Goal: Task Accomplishment & Management: Manage account settings

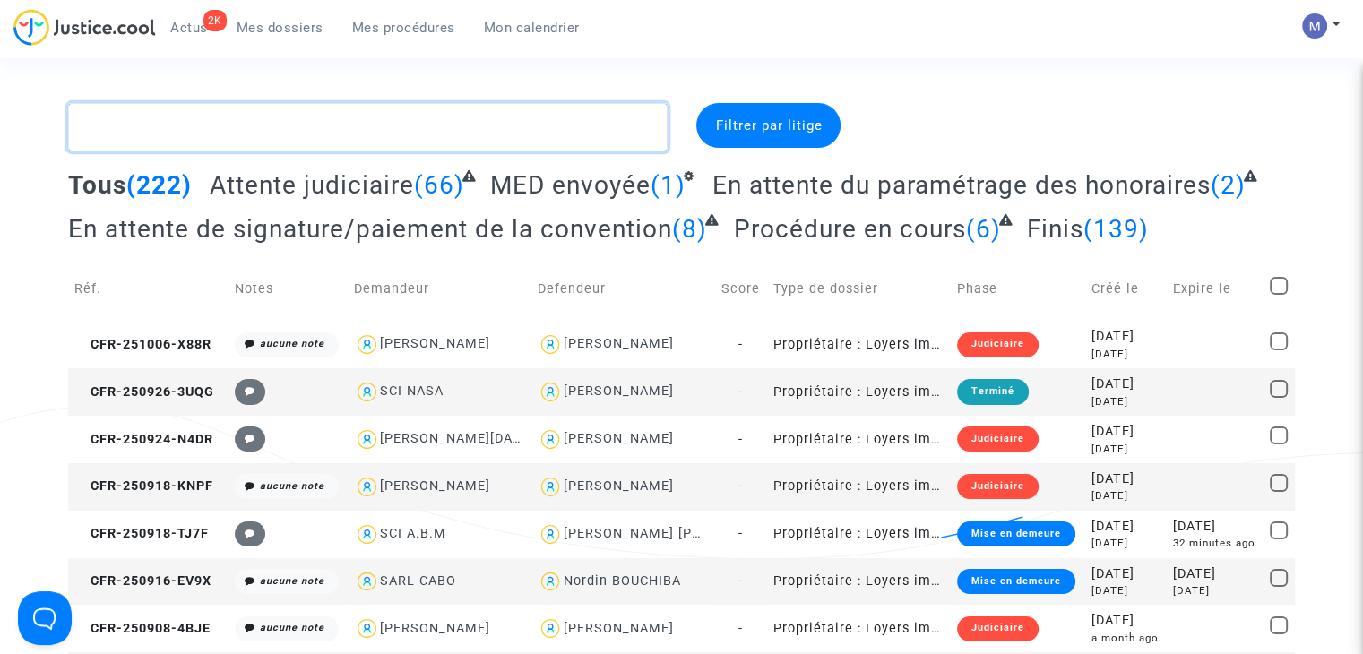
click at [261, 138] on textarea at bounding box center [367, 127] width 599 height 48
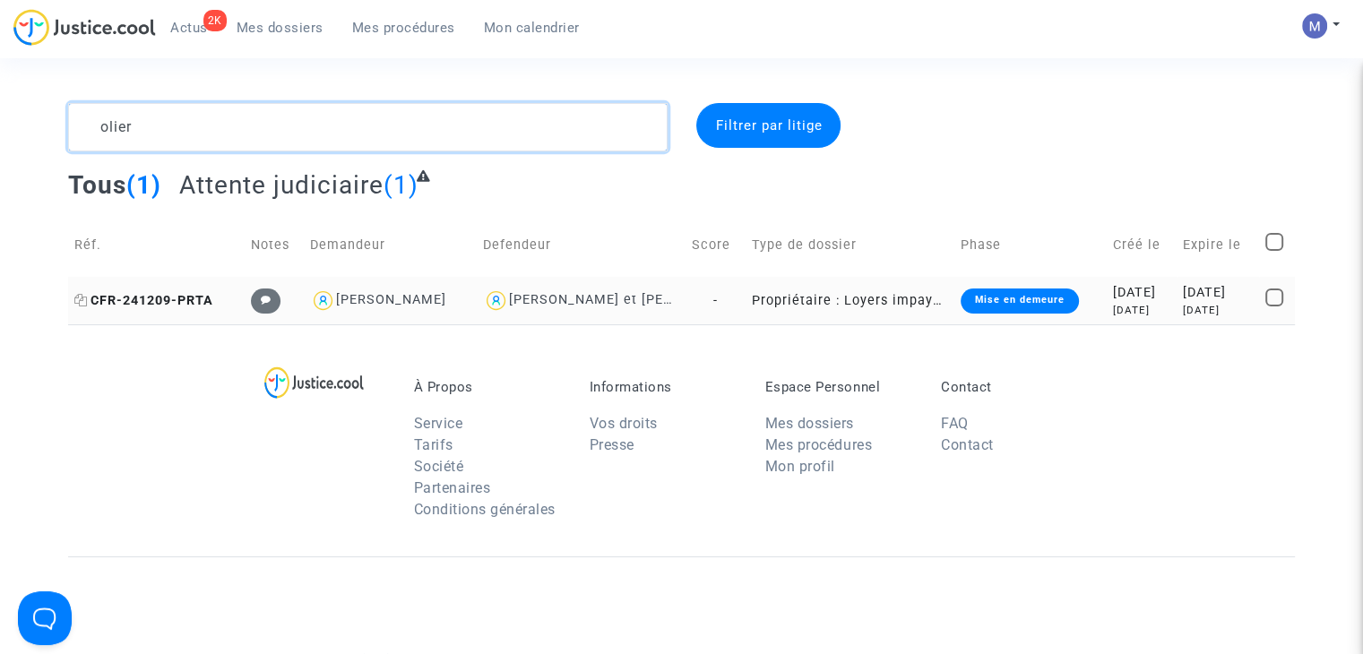
type textarea "olier"
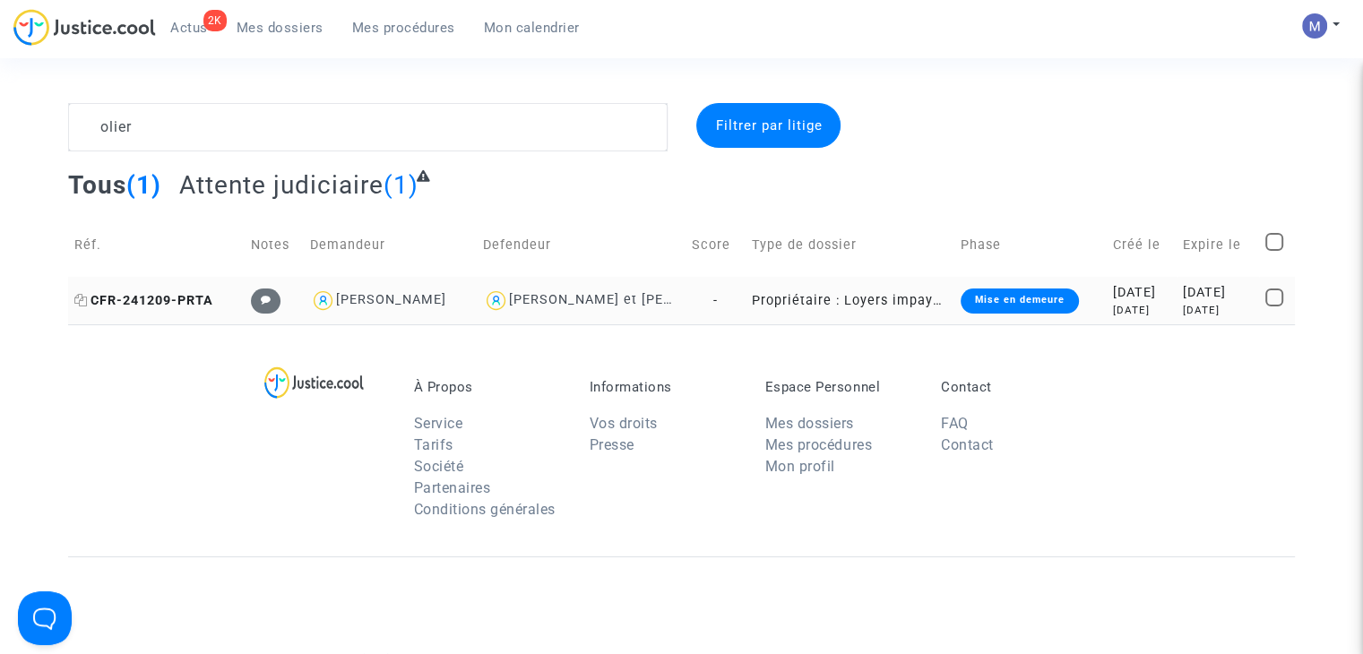
click at [183, 294] on span "CFR-241209-PRTA" at bounding box center [143, 300] width 139 height 15
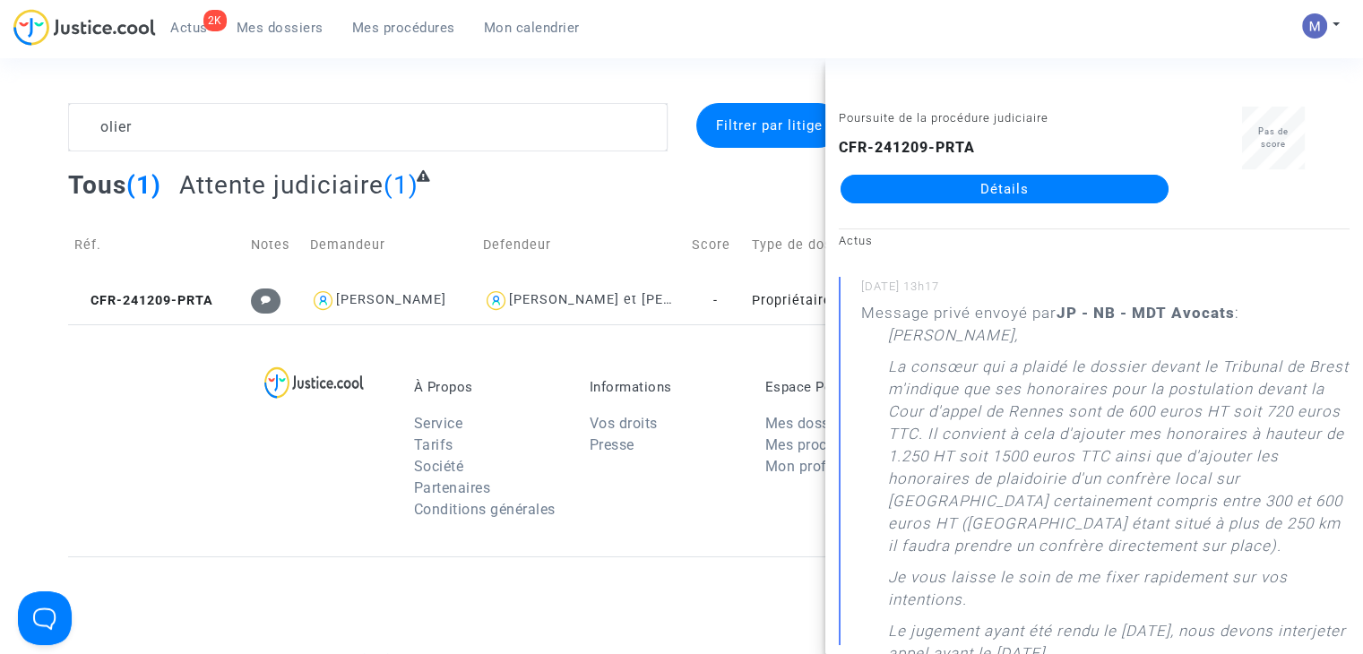
click at [1054, 202] on link "Détails" at bounding box center [1004, 189] width 328 height 29
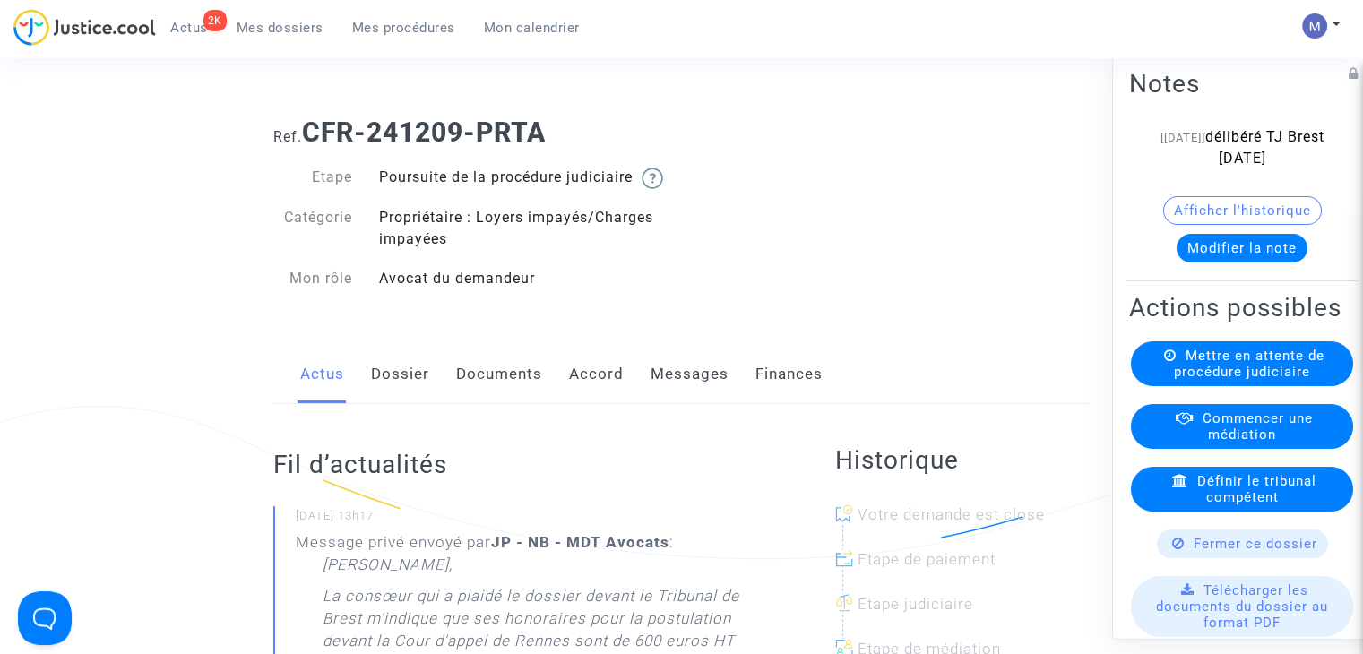
click at [1243, 246] on button "Modifier la note" at bounding box center [1241, 248] width 131 height 29
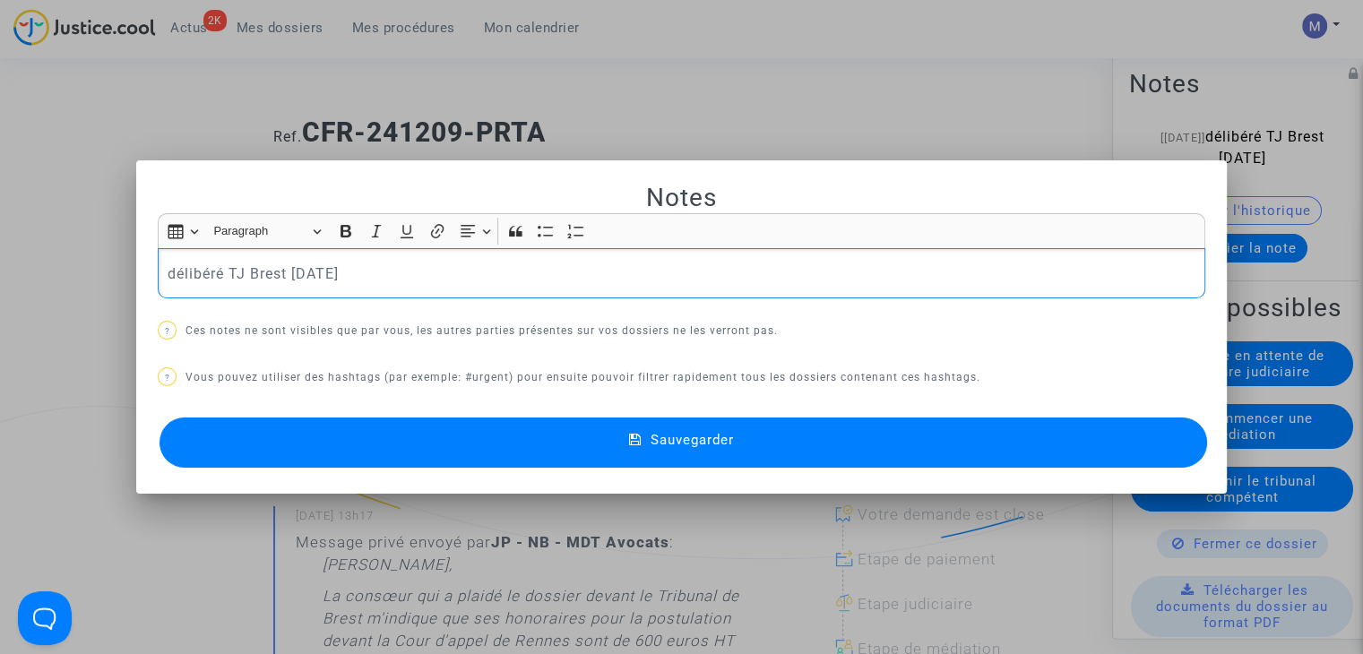
drag, startPoint x: 634, startPoint y: 270, endPoint x: 1, endPoint y: 252, distance: 633.6
click at [1, 252] on div "Notes Rich Text Editor Insert table Insert table Heading Paragraph Paragraph He…" at bounding box center [681, 327] width 1363 height 654
drag, startPoint x: 715, startPoint y: 466, endPoint x: 711, endPoint y: 453, distance: 13.0
click at [713, 461] on button "Sauvegarder" at bounding box center [682, 442] width 1047 height 50
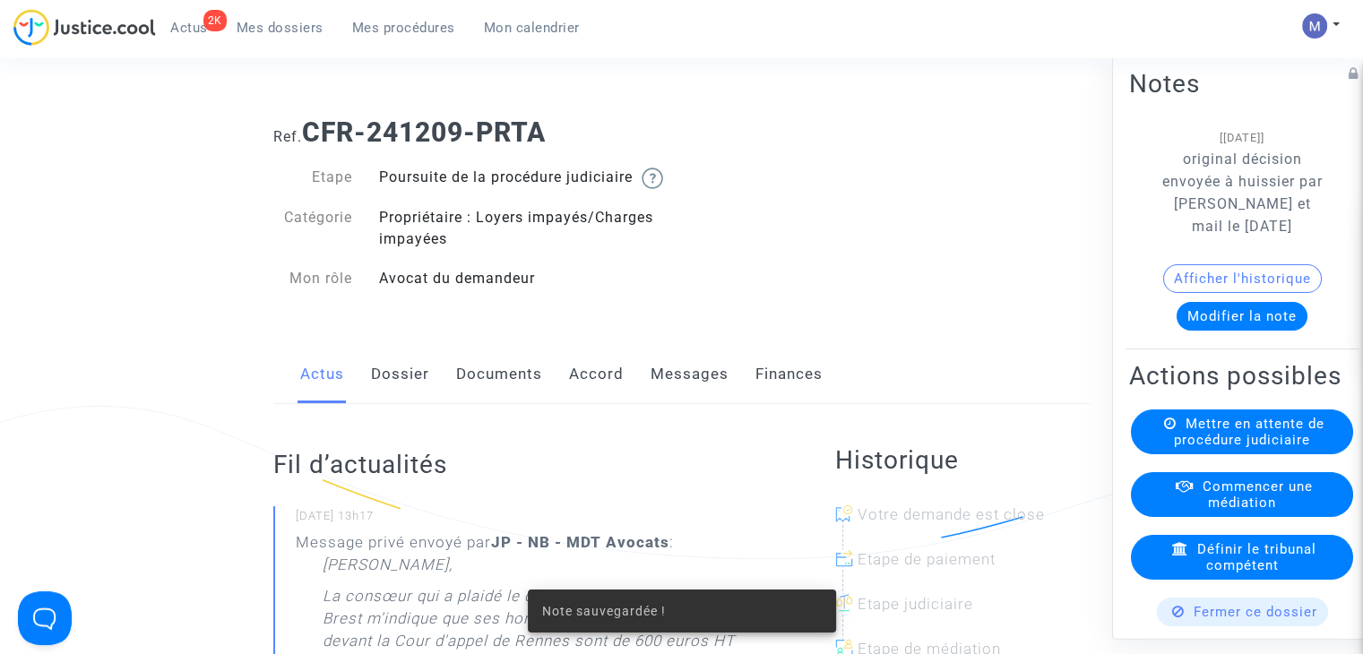
click at [299, 30] on span "Mes dossiers" at bounding box center [280, 28] width 87 height 16
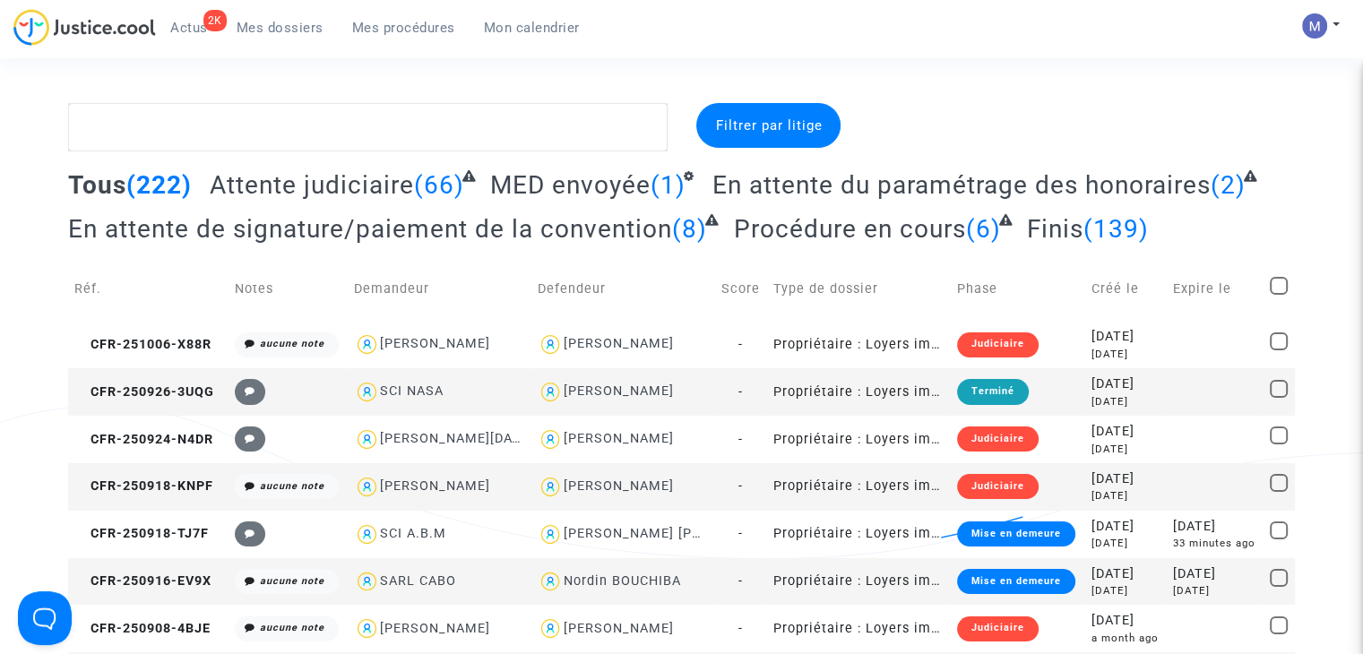
click at [321, 184] on span "Attente judiciaire" at bounding box center [312, 185] width 204 height 30
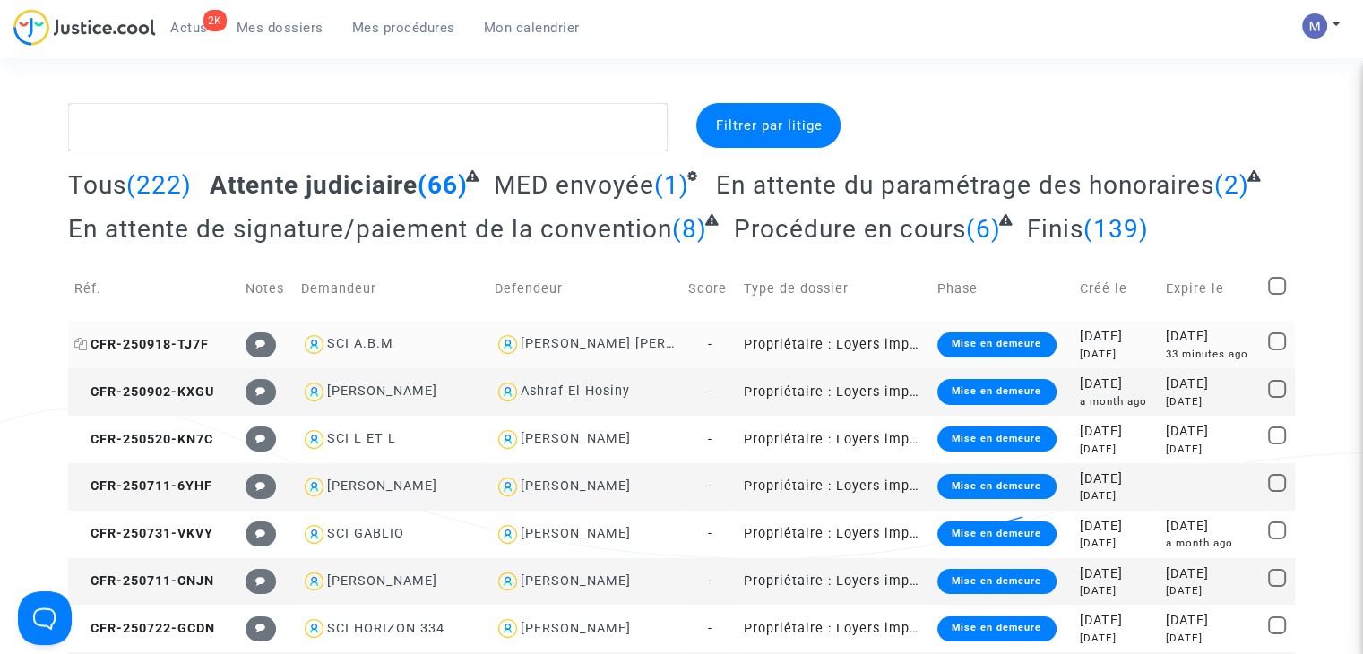
click at [192, 347] on span "CFR-250918-TJ7F" at bounding box center [141, 344] width 134 height 15
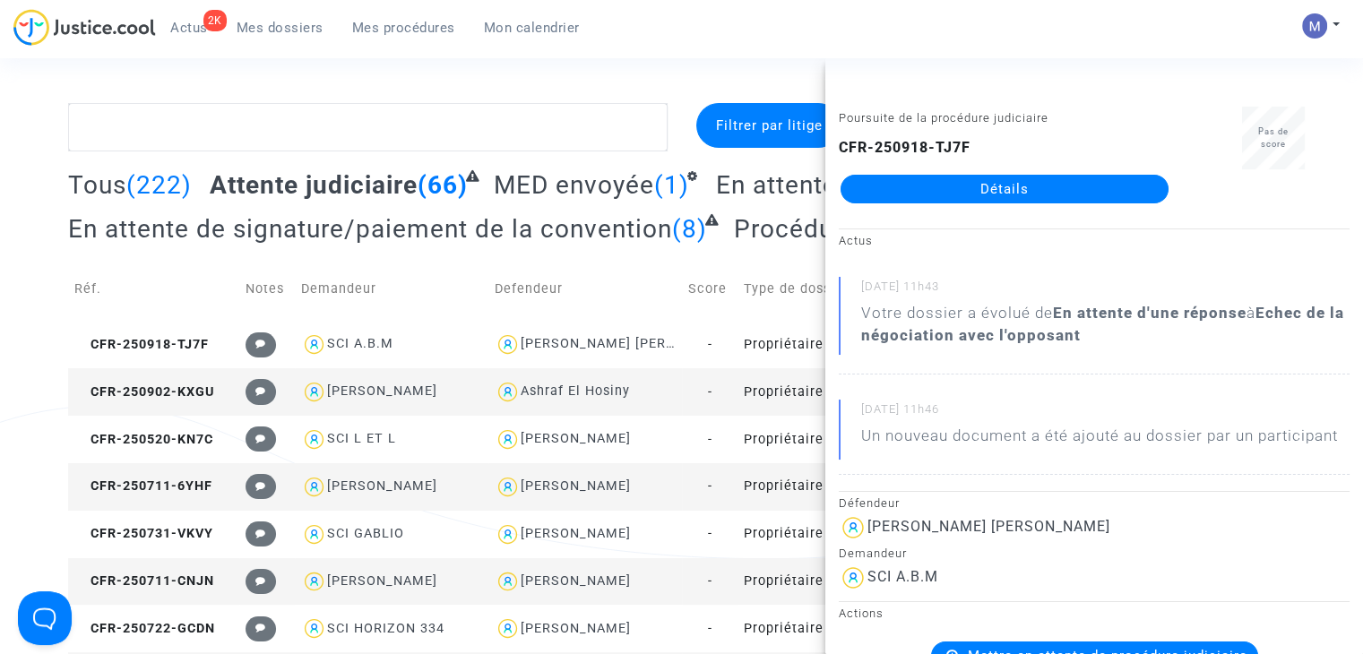
click at [959, 196] on link "Détails" at bounding box center [1004, 189] width 328 height 29
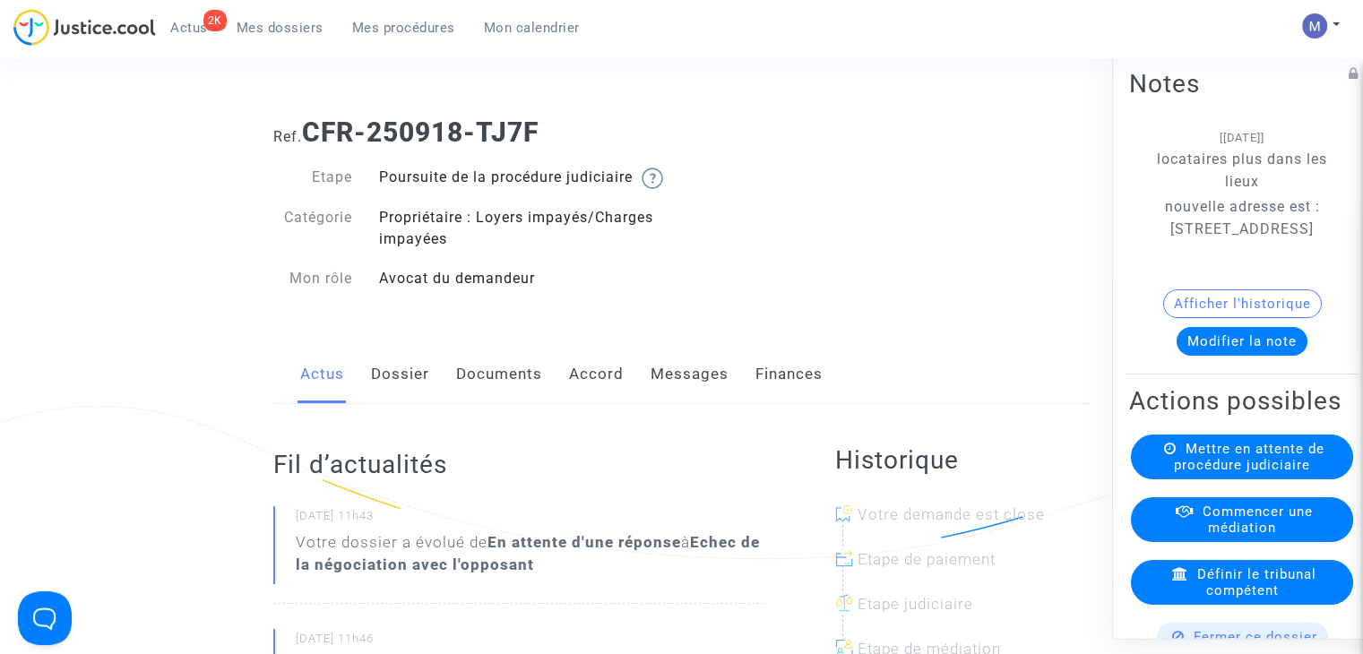
click at [667, 394] on link "Messages" at bounding box center [689, 374] width 78 height 59
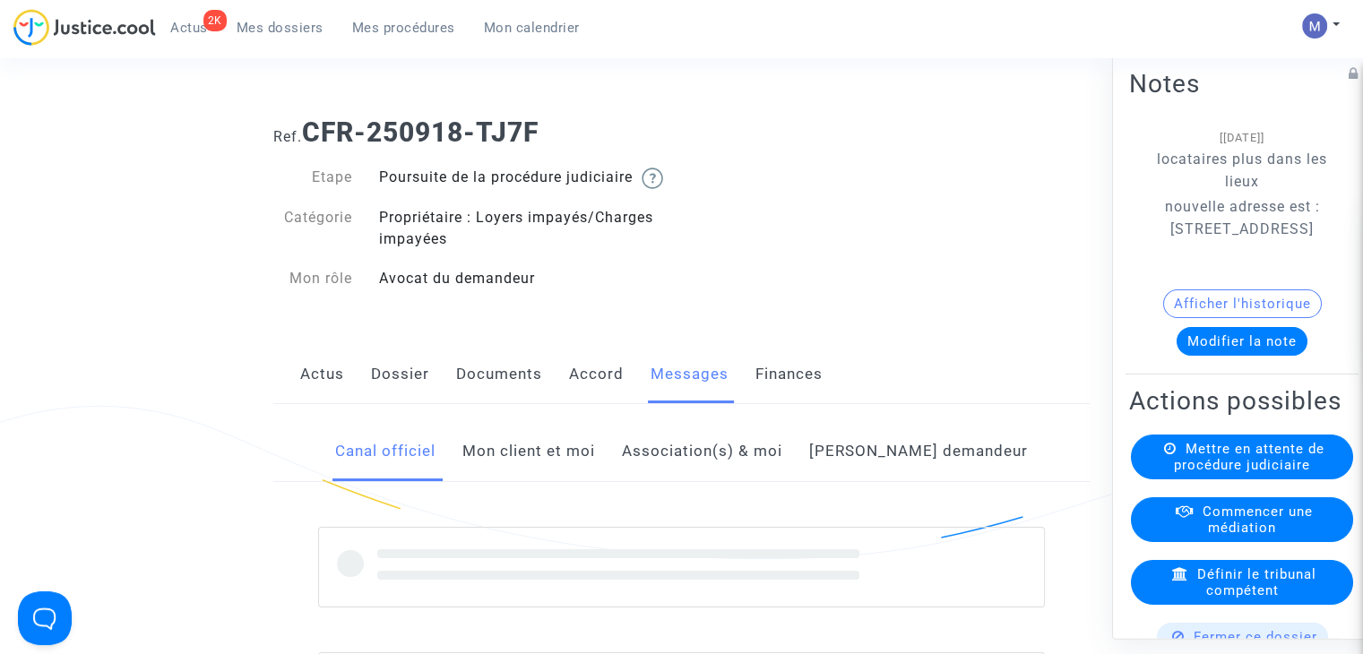
click at [543, 472] on link "Mon client et moi" at bounding box center [528, 451] width 133 height 59
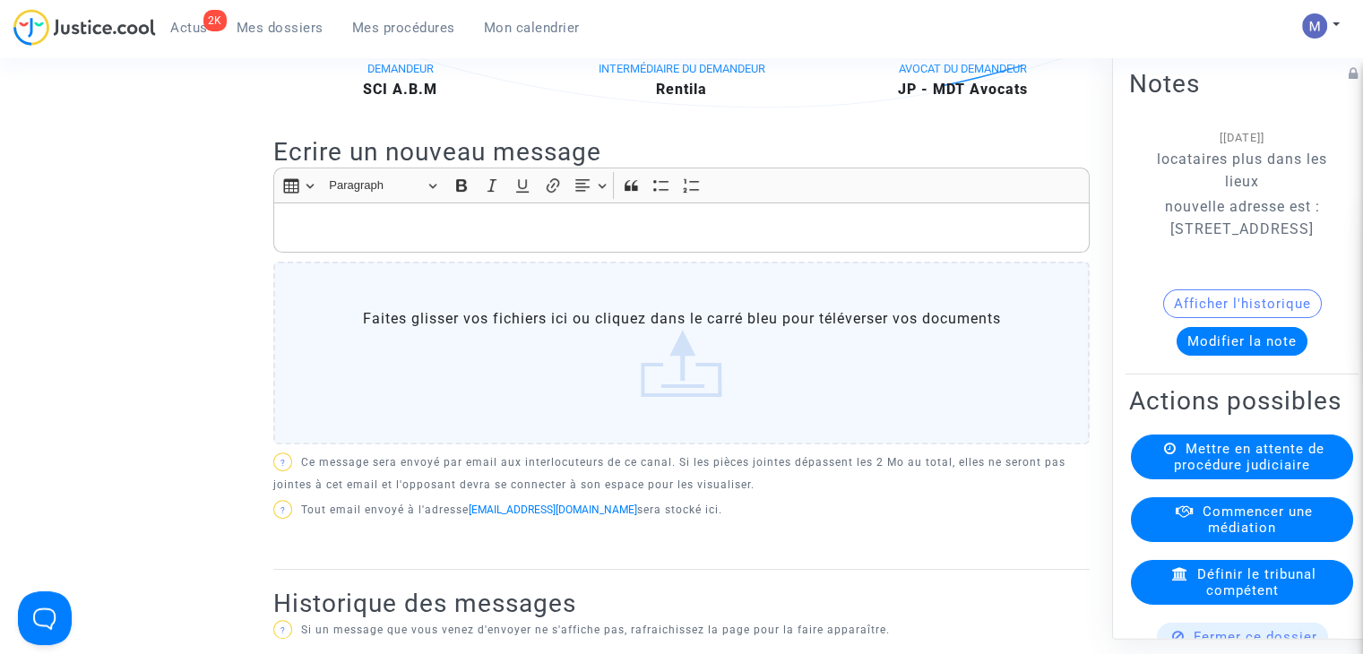
scroll to position [448, 0]
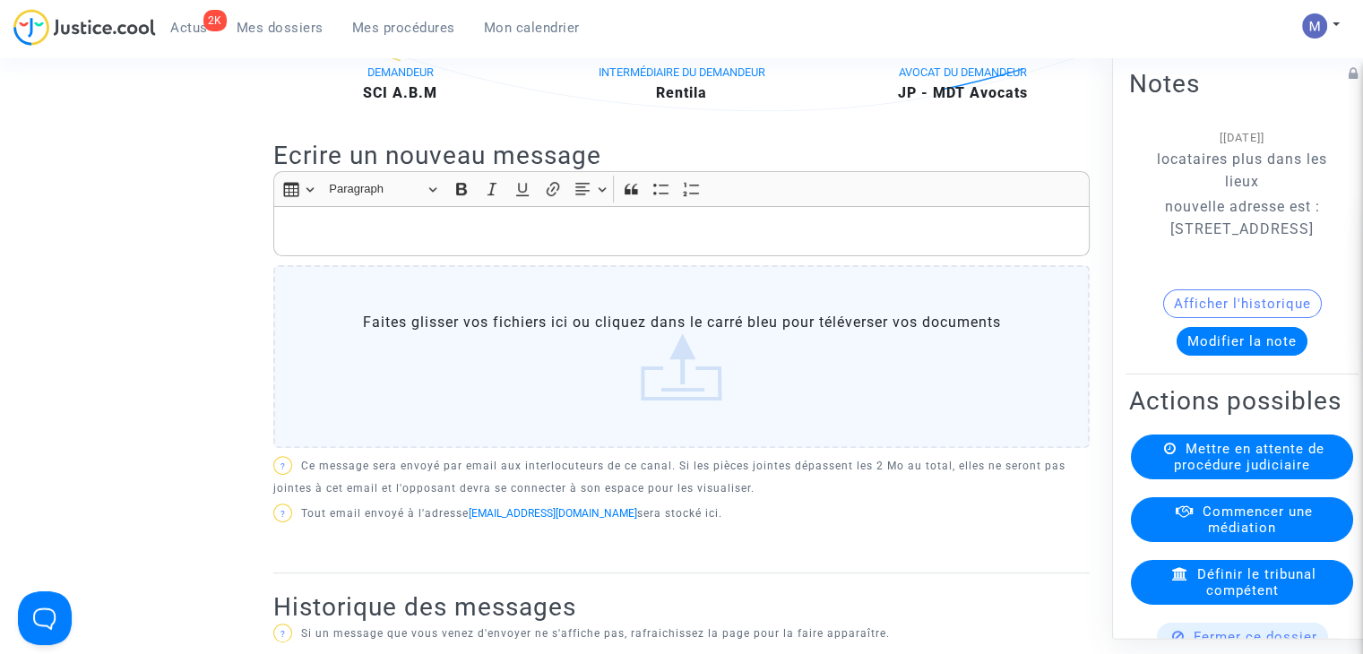
click at [327, 243] on p "Rich Text Editor, main" at bounding box center [681, 231] width 797 height 22
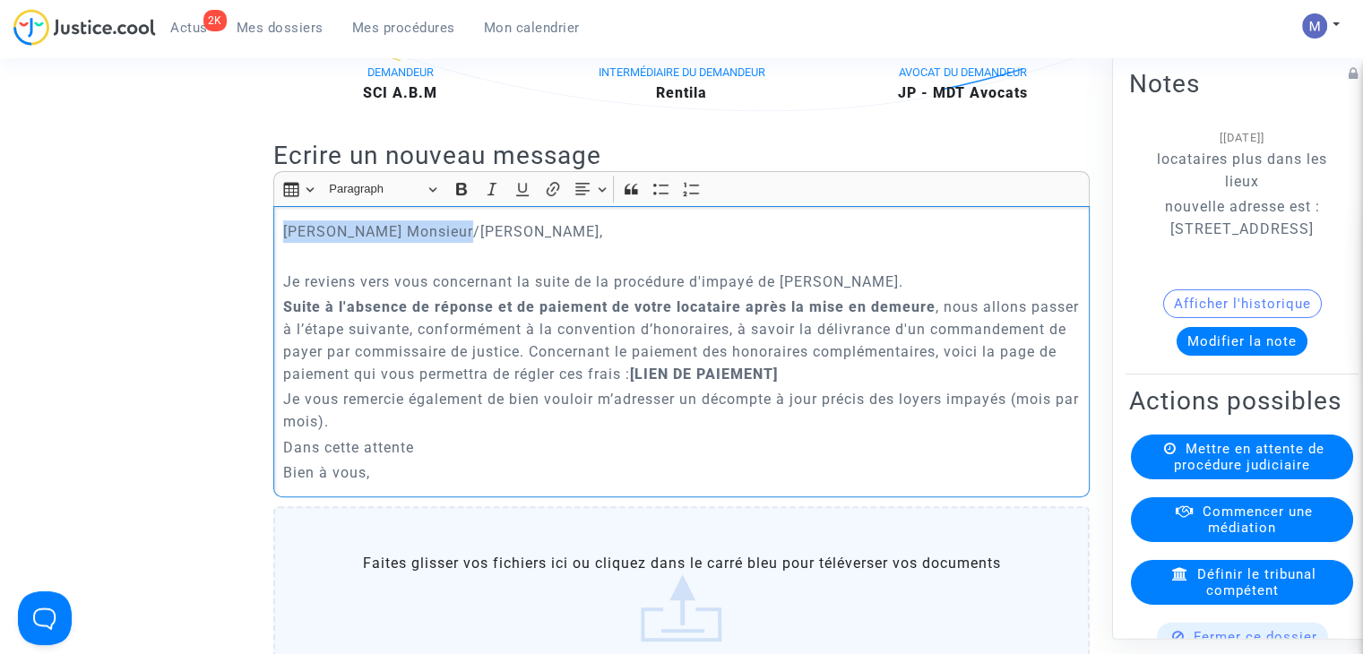
drag, startPoint x: 481, startPoint y: 252, endPoint x: 266, endPoint y: 239, distance: 215.4
click at [841, 293] on p "Je reviens vers vous concernant la suite de la procédure d'impayé de [PERSON_NA…" at bounding box center [681, 282] width 797 height 22
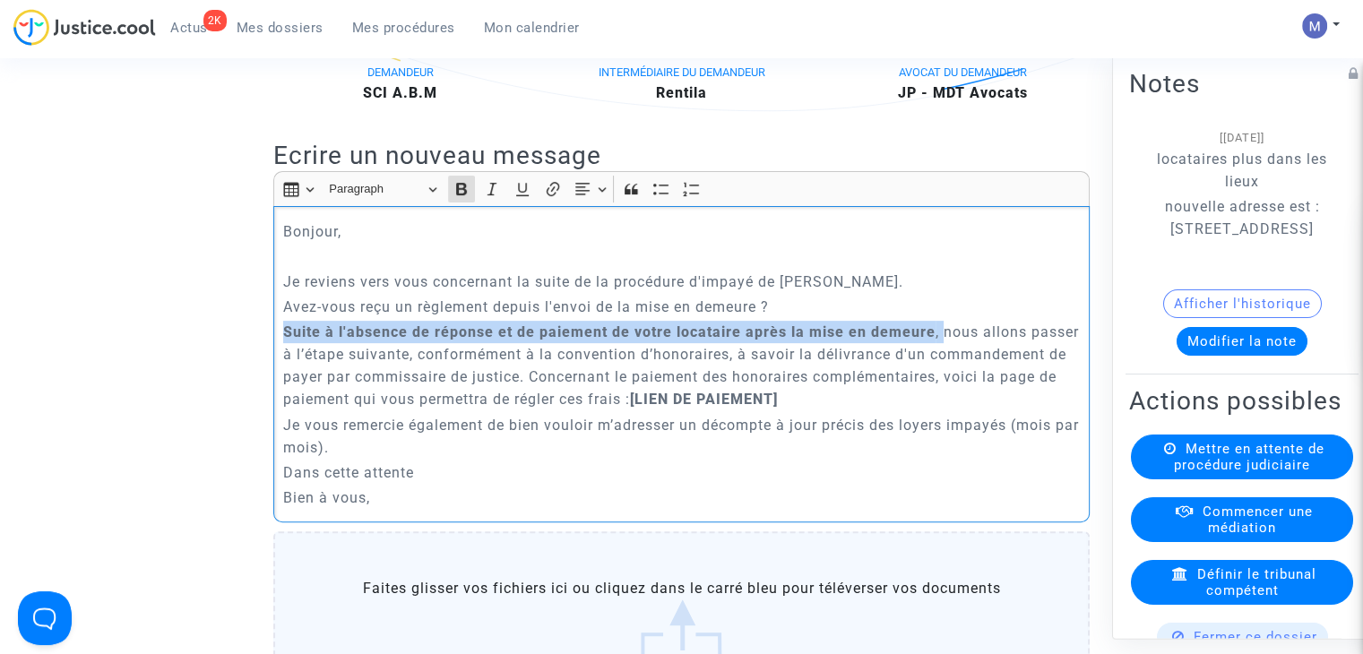
drag, startPoint x: 939, startPoint y: 353, endPoint x: 242, endPoint y: 347, distance: 697.0
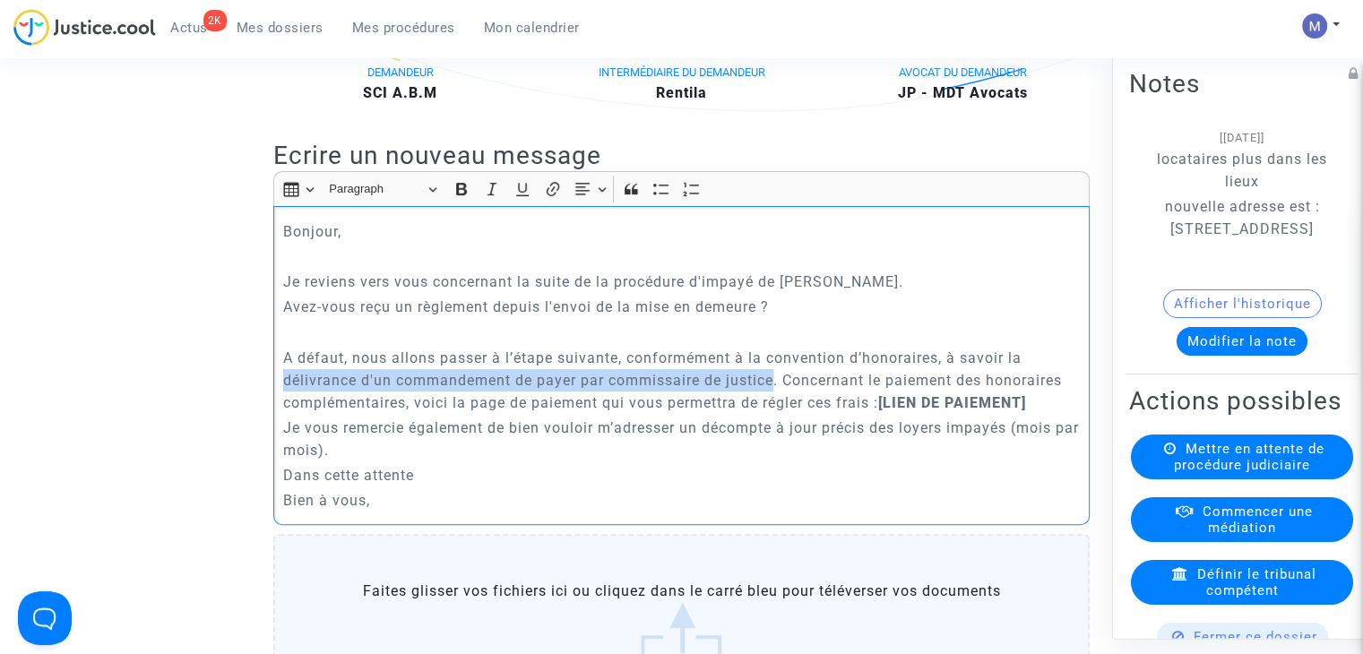
drag, startPoint x: 776, startPoint y: 400, endPoint x: 231, endPoint y: 394, distance: 544.7
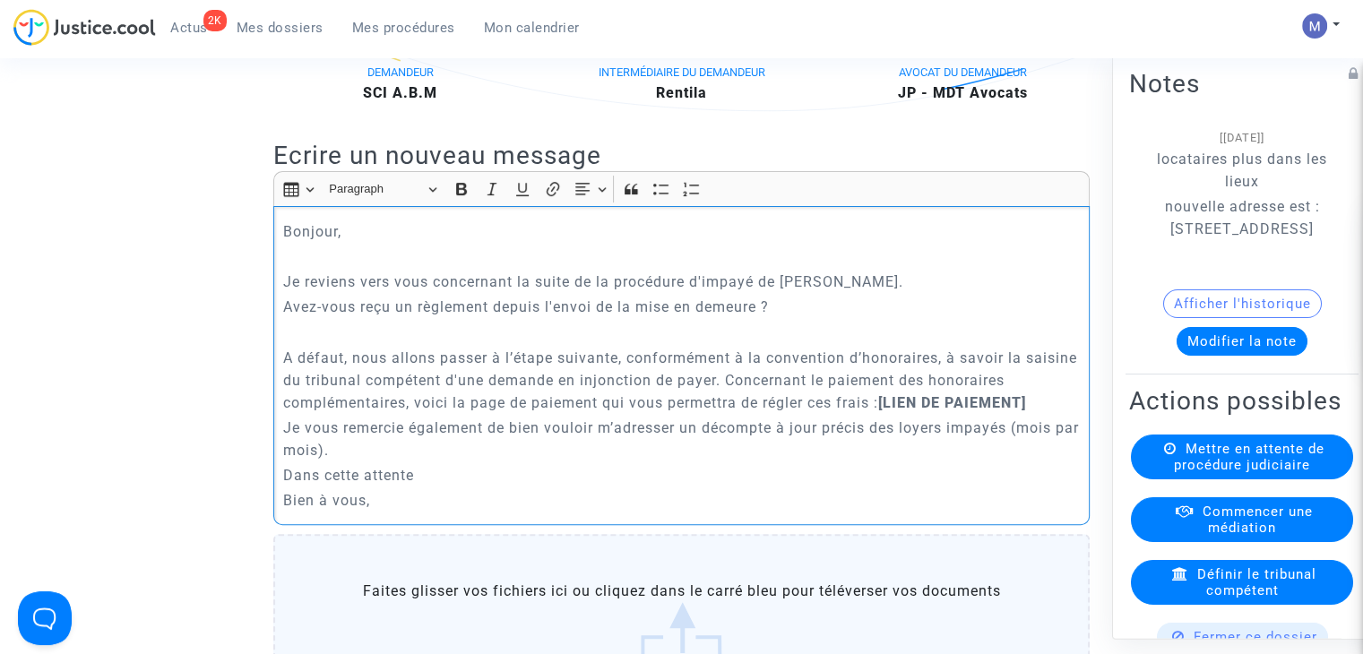
drag, startPoint x: 885, startPoint y: 422, endPoint x: 1082, endPoint y: 431, distance: 197.3
click at [1082, 431] on div "Bonjour, Je reviens vers vous concernant la suite de la procédure d'impayé de l…" at bounding box center [681, 365] width 816 height 319
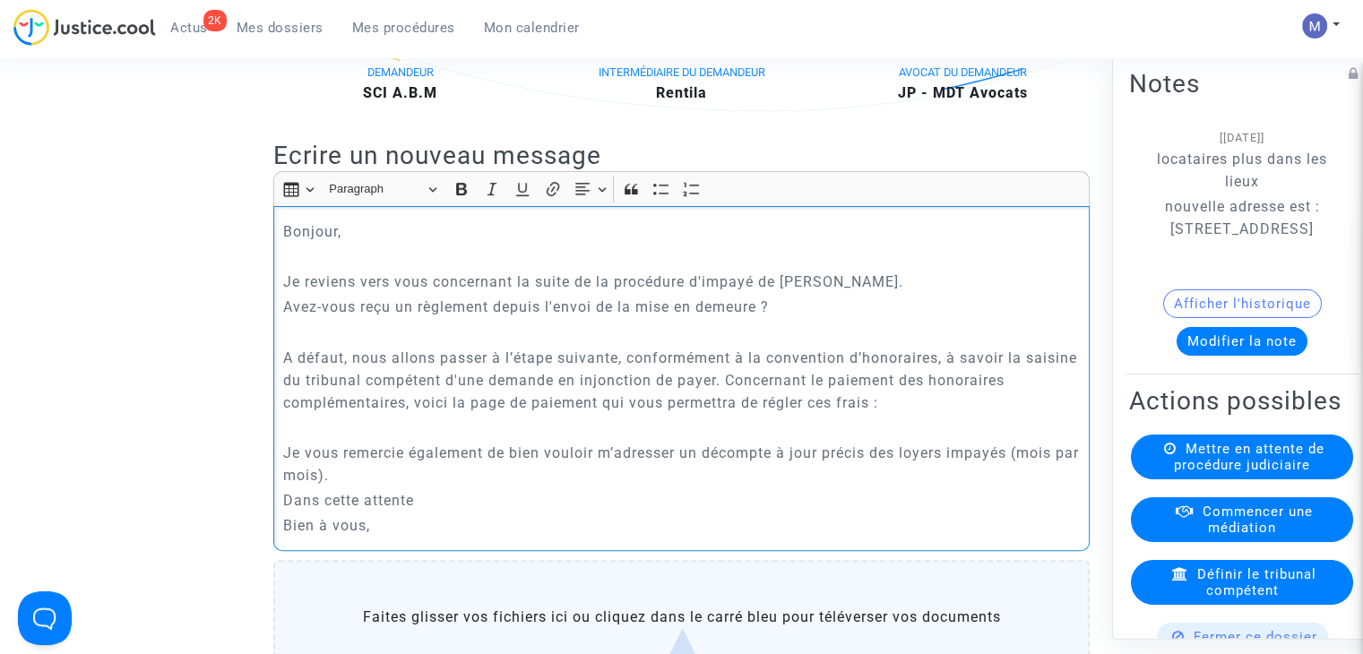
click at [387, 486] on p "Je vous remercie également de bien vouloir m’adresser un décompte à jour précis…" at bounding box center [681, 464] width 797 height 45
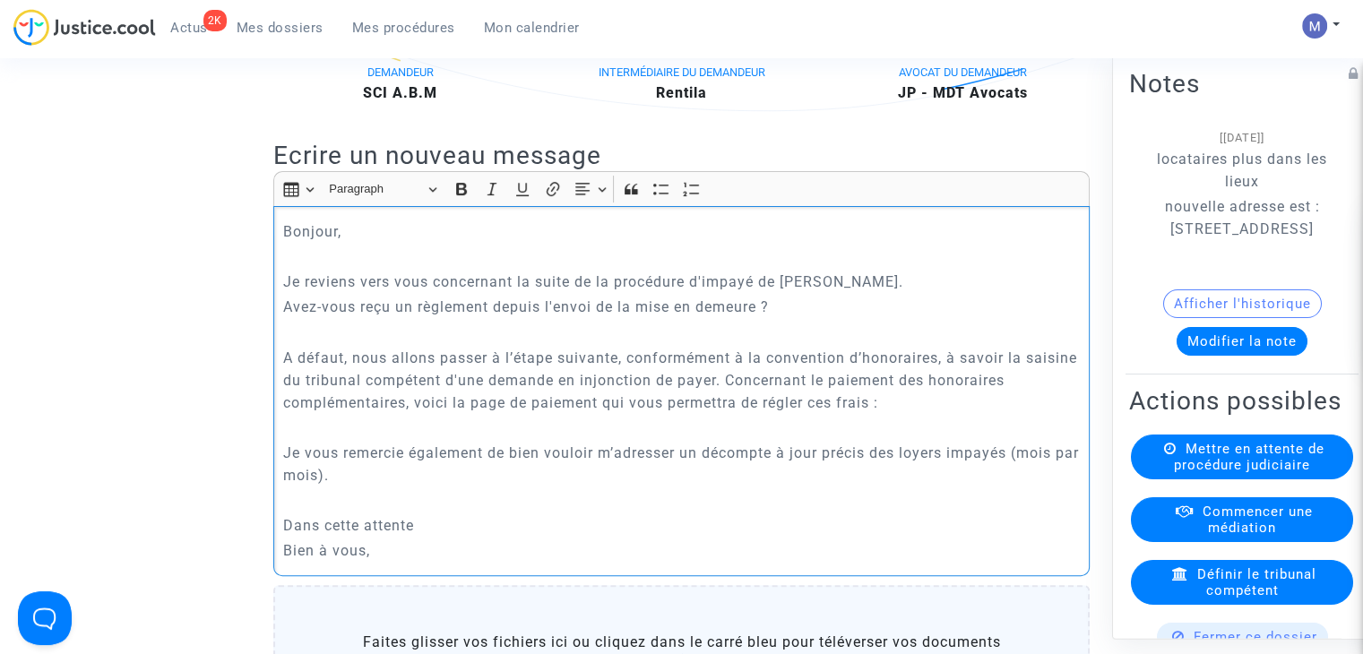
click at [434, 537] on p "Dans cette attente" at bounding box center [681, 525] width 797 height 22
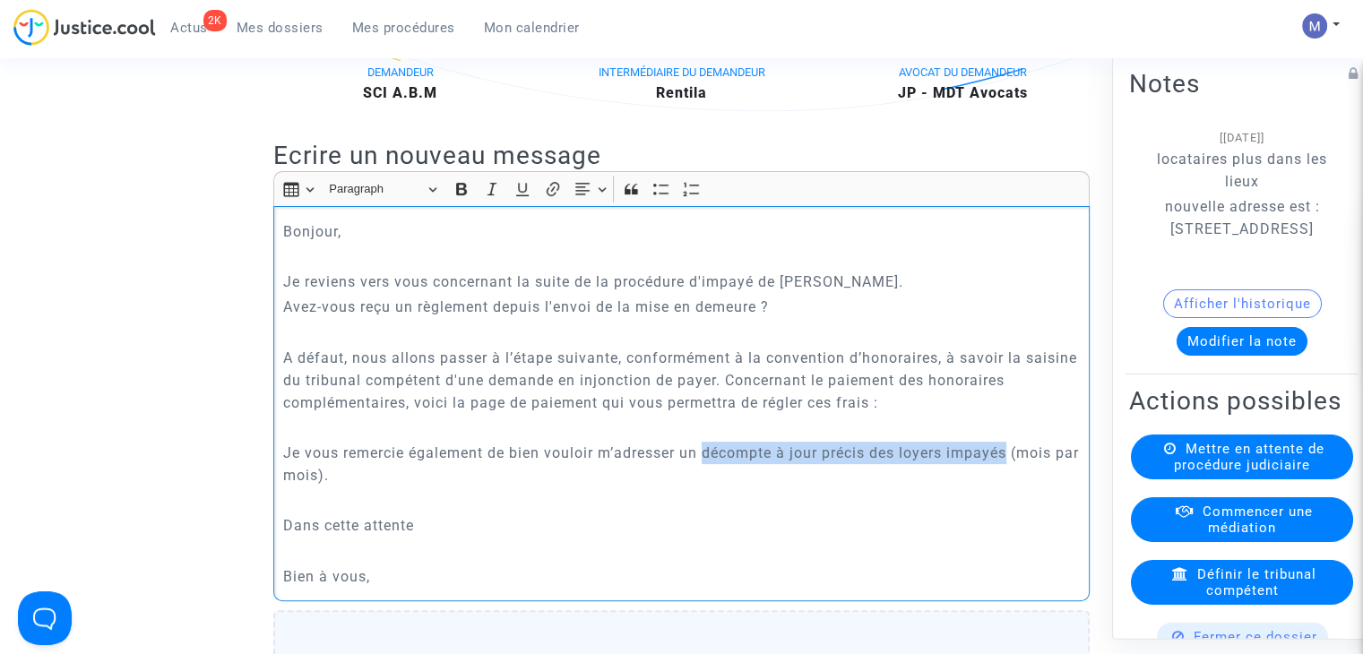
drag, startPoint x: 705, startPoint y: 473, endPoint x: 1011, endPoint y: 476, distance: 305.5
click at [1011, 476] on p "Je vous remercie également de bien vouloir m’adresser un décompte à jour précis…" at bounding box center [681, 464] width 797 height 45
click at [527, 202] on button "Underline (CTRL+U) Underline" at bounding box center [522, 189] width 27 height 27
click at [813, 533] on div "Bonjour, Je reviens vers vous concernant la suite de la procédure d'impayé de l…" at bounding box center [681, 403] width 816 height 395
click at [905, 414] on p "A défaut, nous allons passer à l’étape suivante, conformément à la convention d…" at bounding box center [681, 380] width 797 height 67
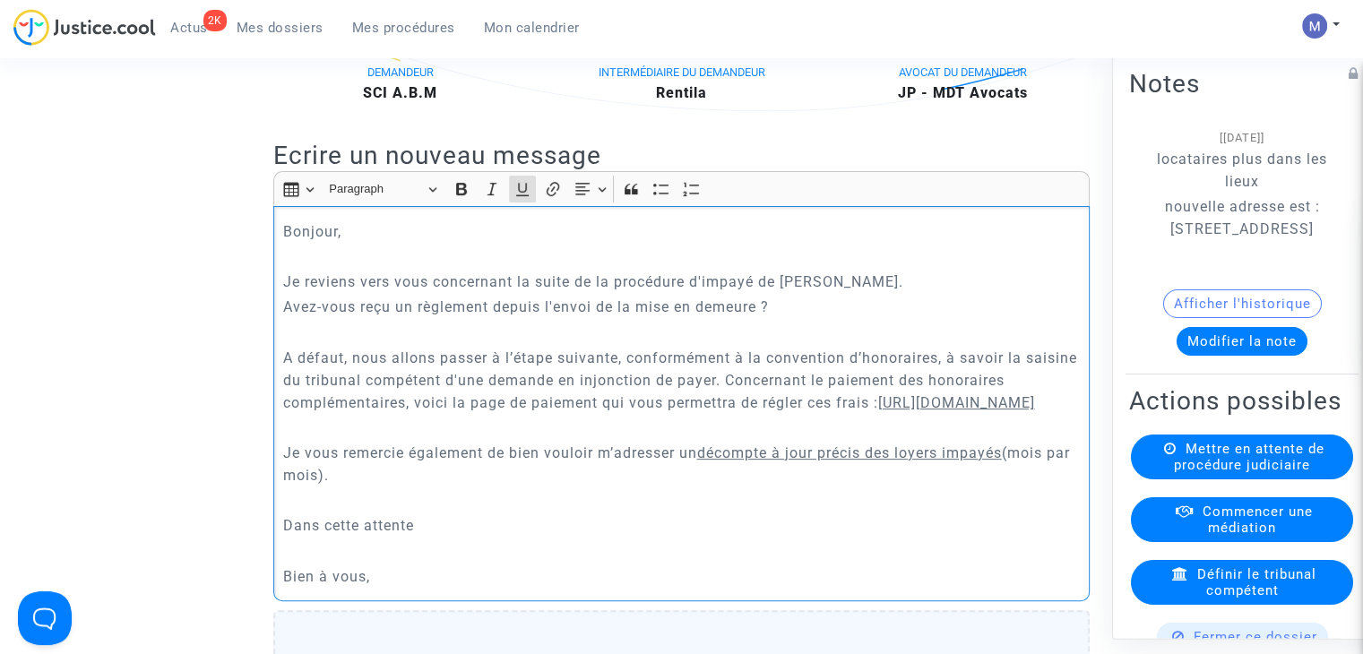
click at [718, 398] on p "A défaut, nous allons passer à l’étape suivante, conformément à la convention d…" at bounding box center [681, 380] width 797 height 67
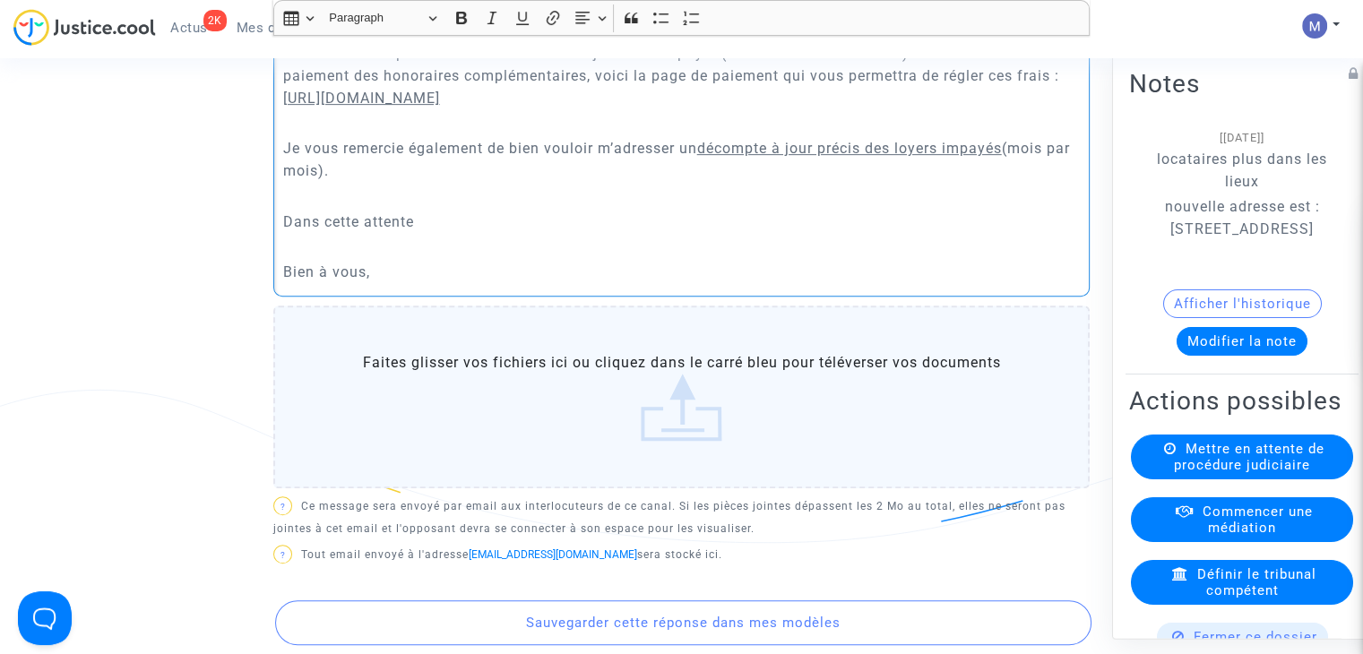
scroll to position [896, 0]
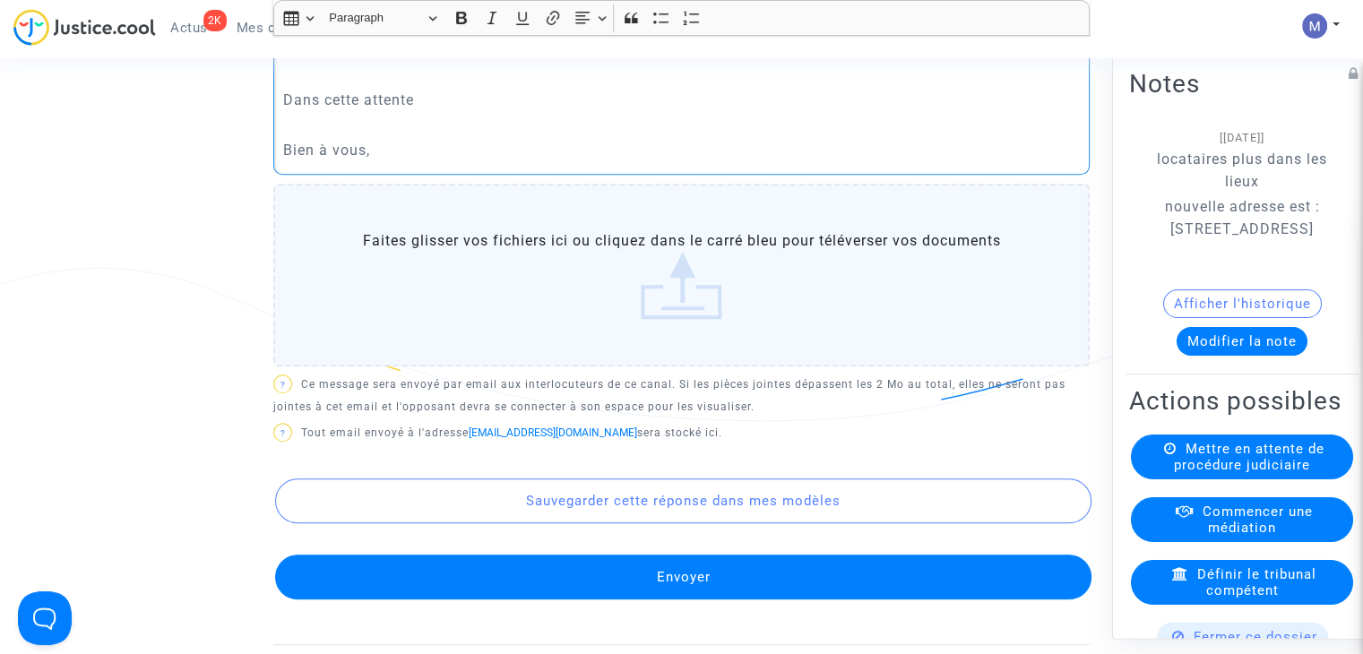
click at [666, 599] on button "Envoyer" at bounding box center [683, 577] width 816 height 45
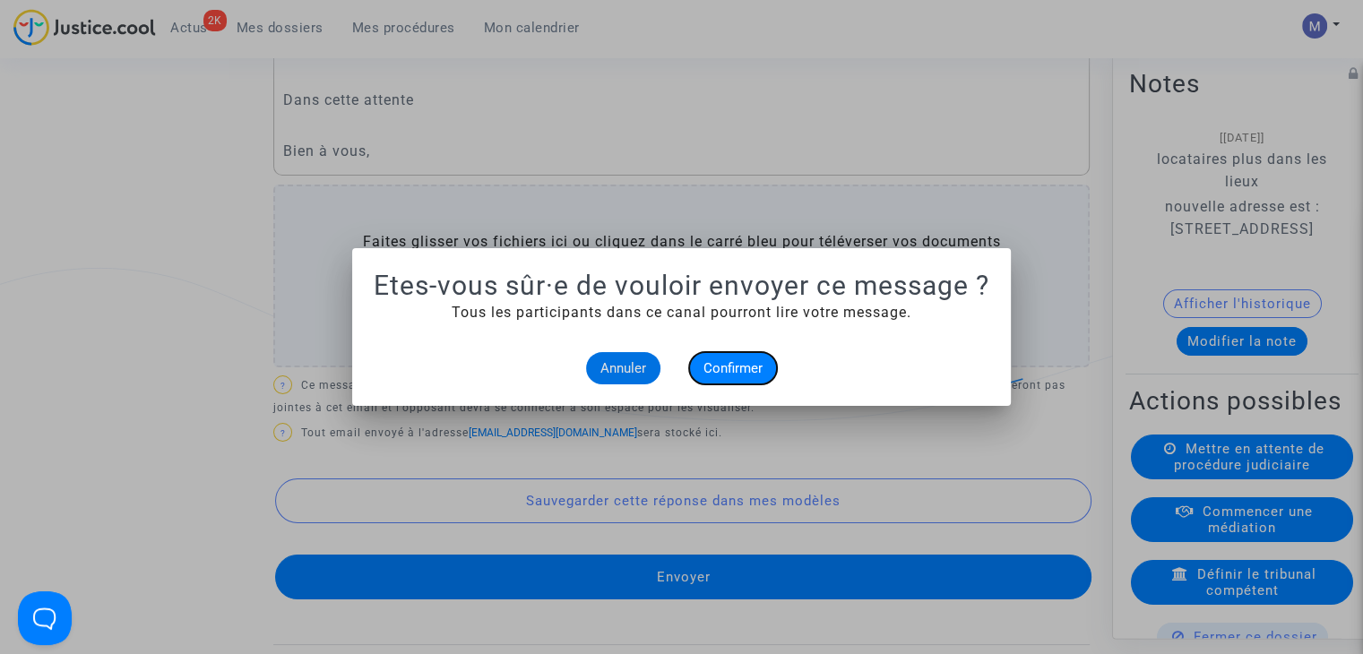
drag, startPoint x: 725, startPoint y: 370, endPoint x: 774, endPoint y: 371, distance: 49.3
click at [726, 370] on span "Confirmer" at bounding box center [732, 368] width 59 height 16
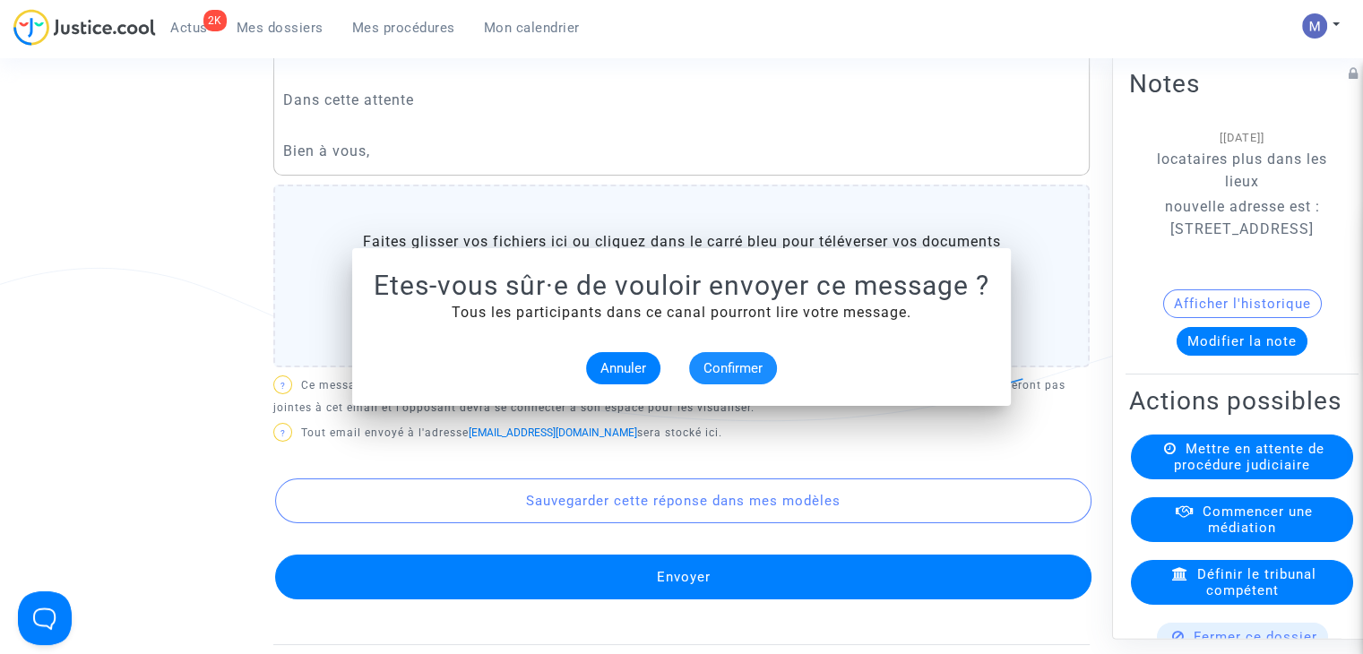
scroll to position [896, 0]
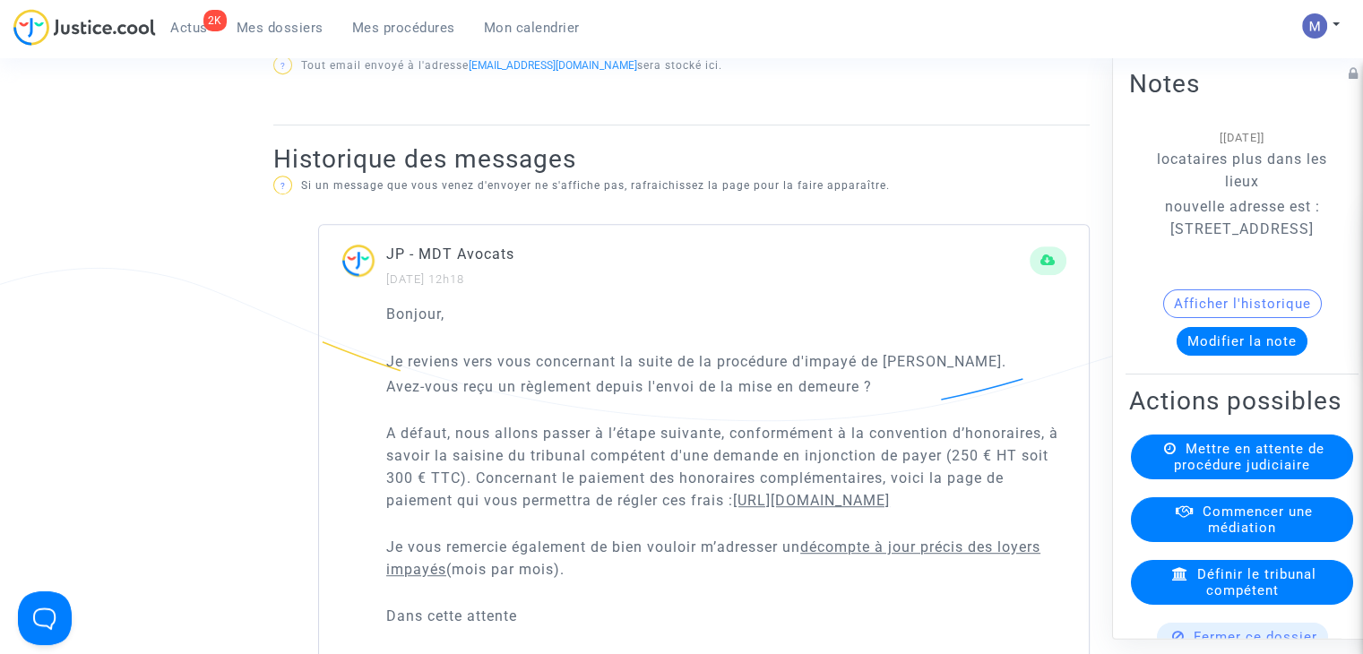
click at [1251, 356] on button "Modifier la note" at bounding box center [1241, 341] width 131 height 29
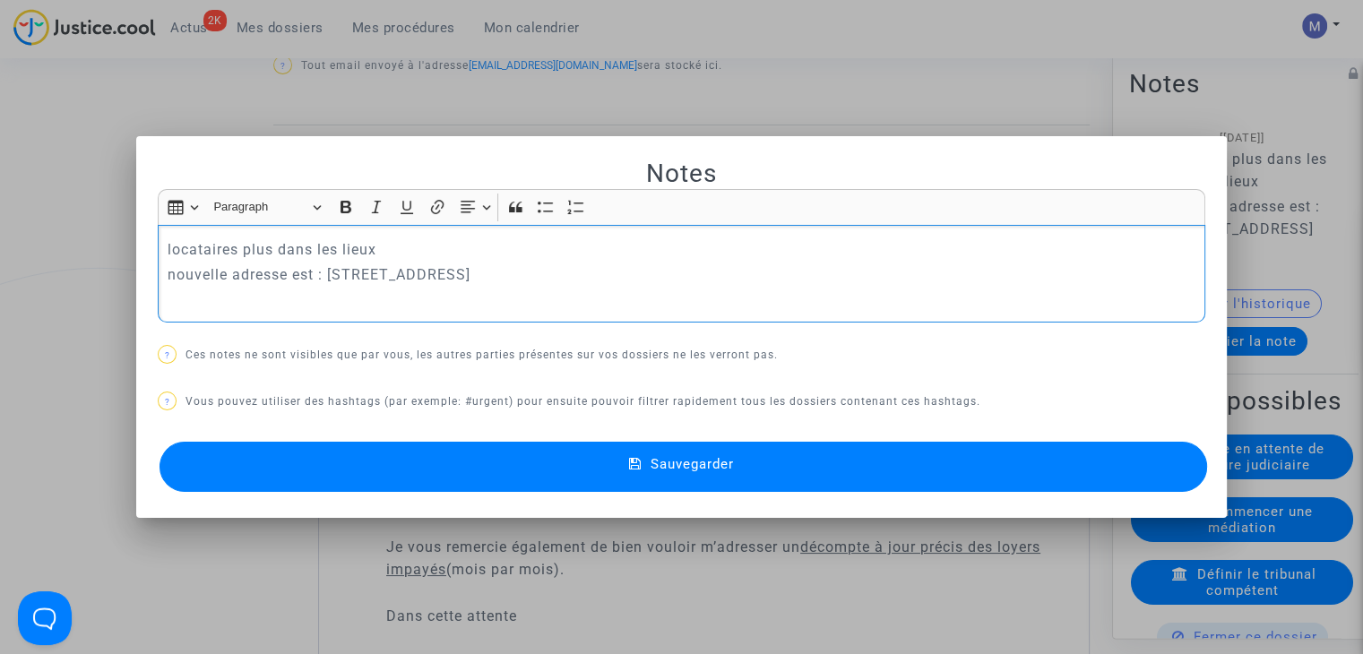
scroll to position [0, 0]
drag, startPoint x: 759, startPoint y: 268, endPoint x: 4, endPoint y: 200, distance: 757.4
click at [4, 200] on div "Notes Rich Text Editor Insert table Insert table Heading Paragraph Paragraph He…" at bounding box center [681, 327] width 1363 height 654
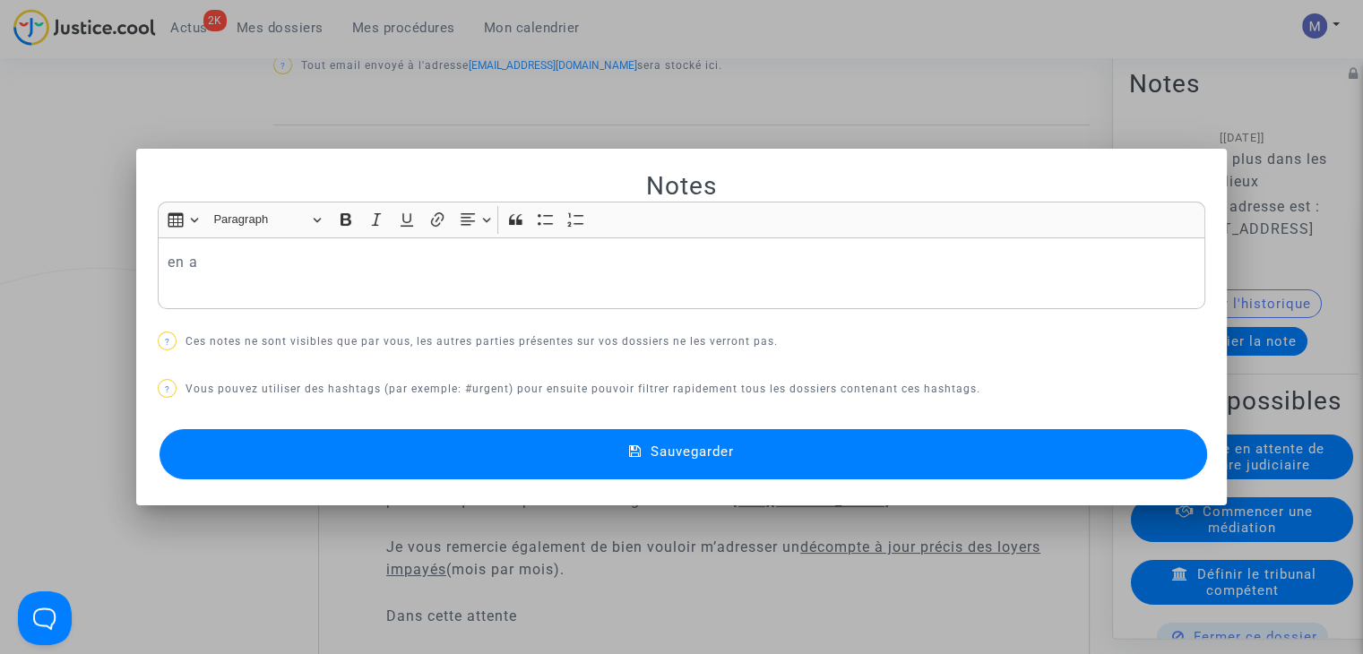
click at [284, 257] on p "​​​​​​​en a" at bounding box center [682, 273] width 1028 height 45
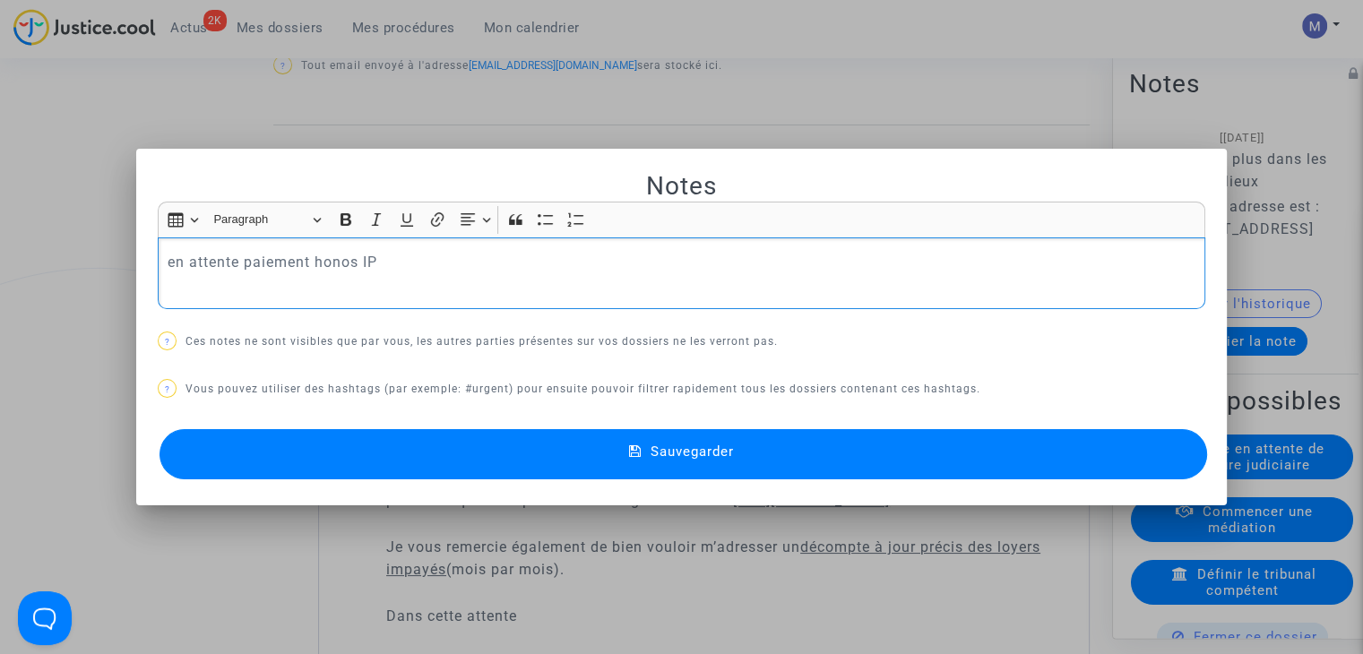
click at [729, 438] on button "Sauvegarder" at bounding box center [682, 454] width 1047 height 50
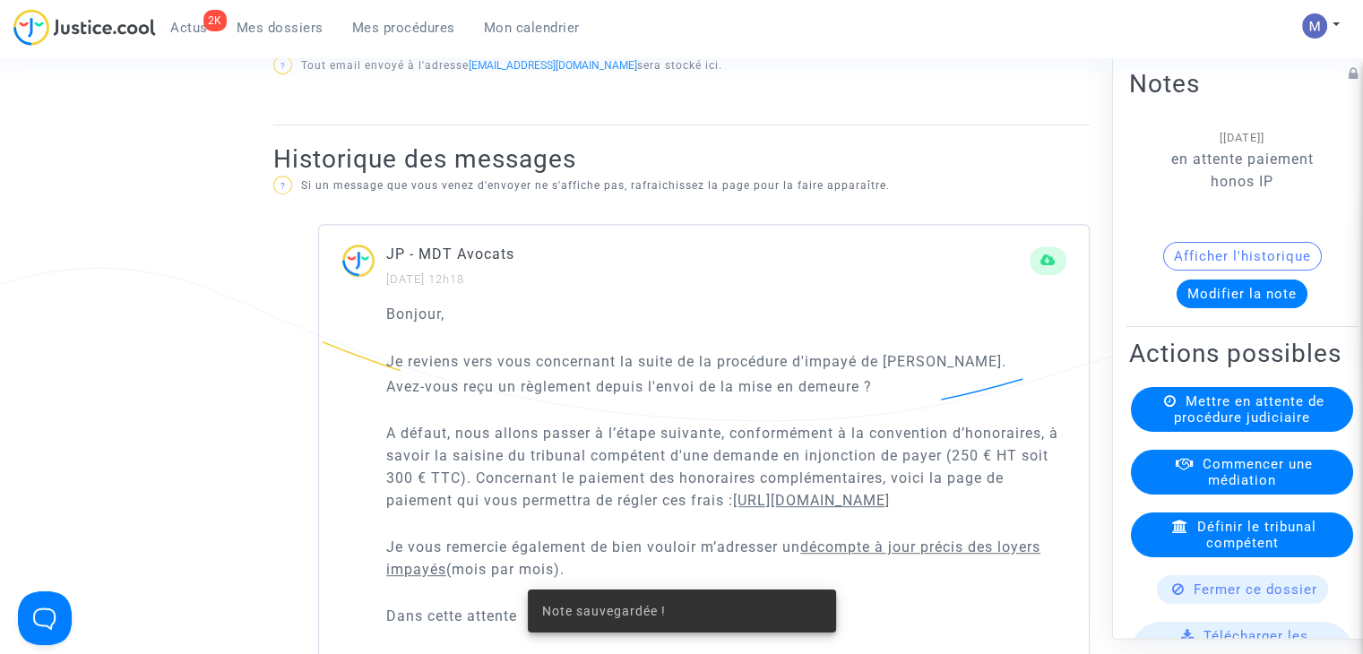
click at [294, 30] on span "Mes dossiers" at bounding box center [280, 28] width 87 height 16
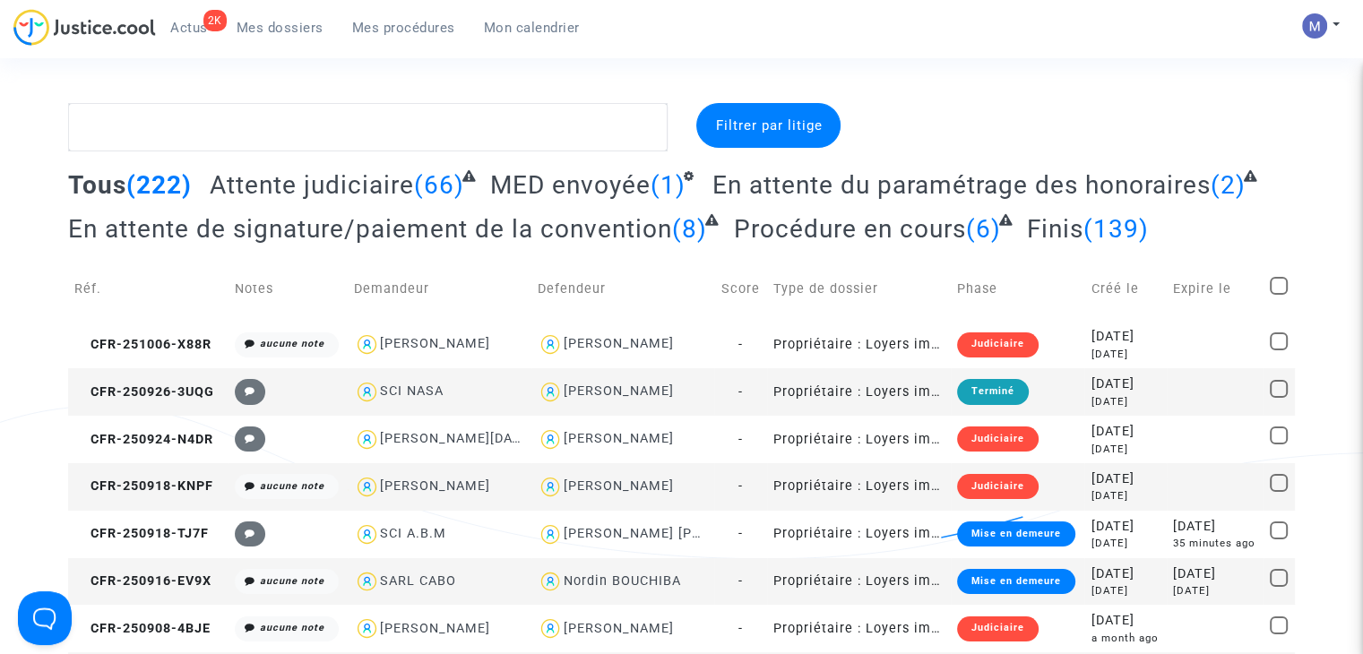
click at [351, 188] on span "Attente judiciaire" at bounding box center [312, 185] width 204 height 30
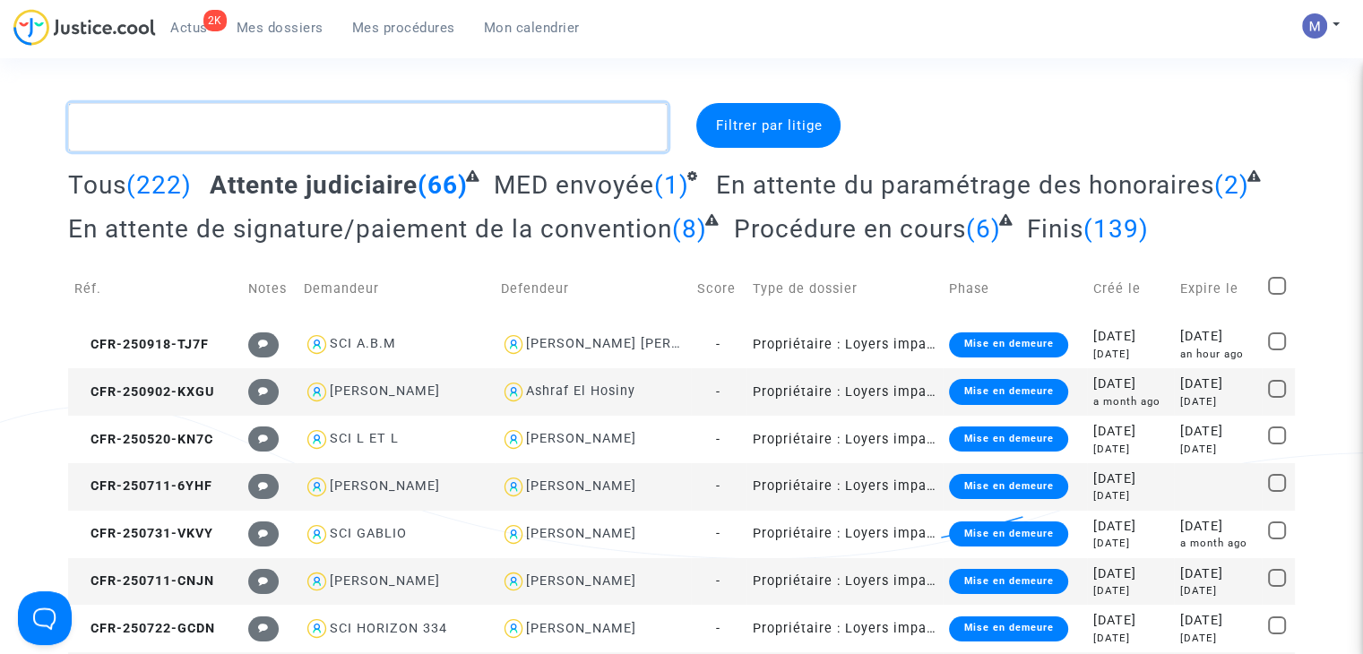
click at [342, 139] on textarea at bounding box center [367, 127] width 599 height 48
paste textarea "CFR-250918-TJ7F"
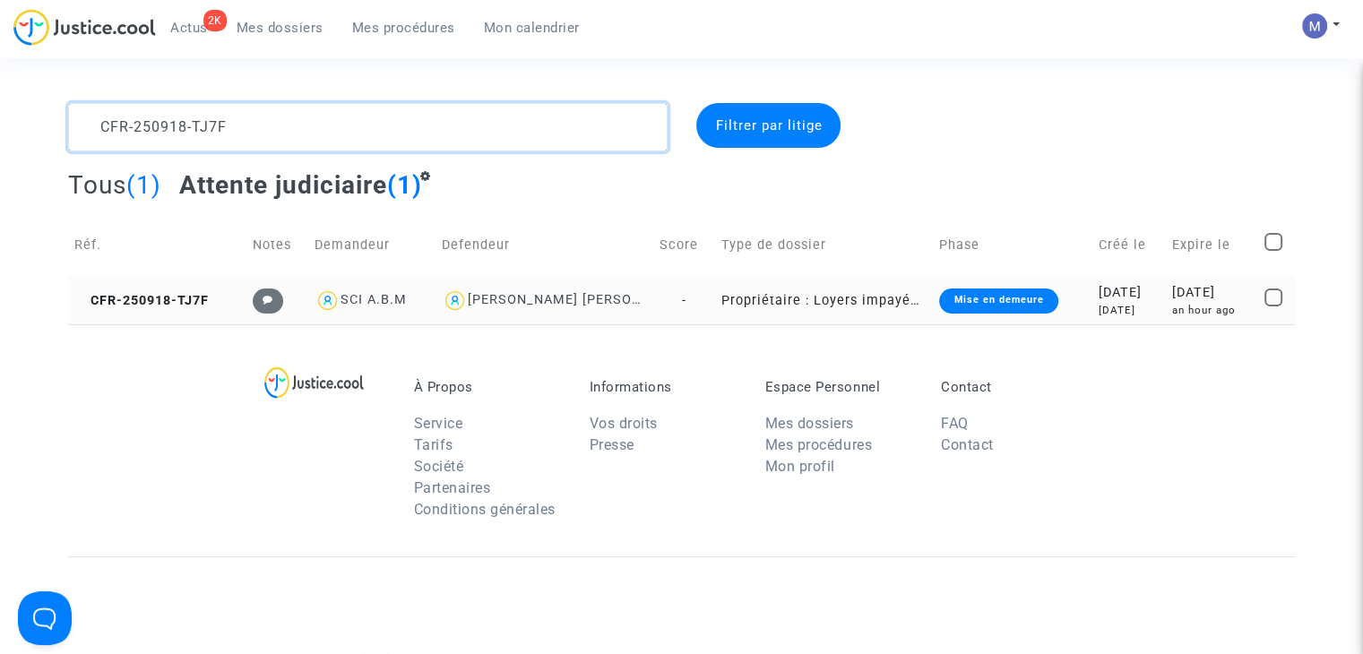
type textarea "CFR-250918-TJ7F"
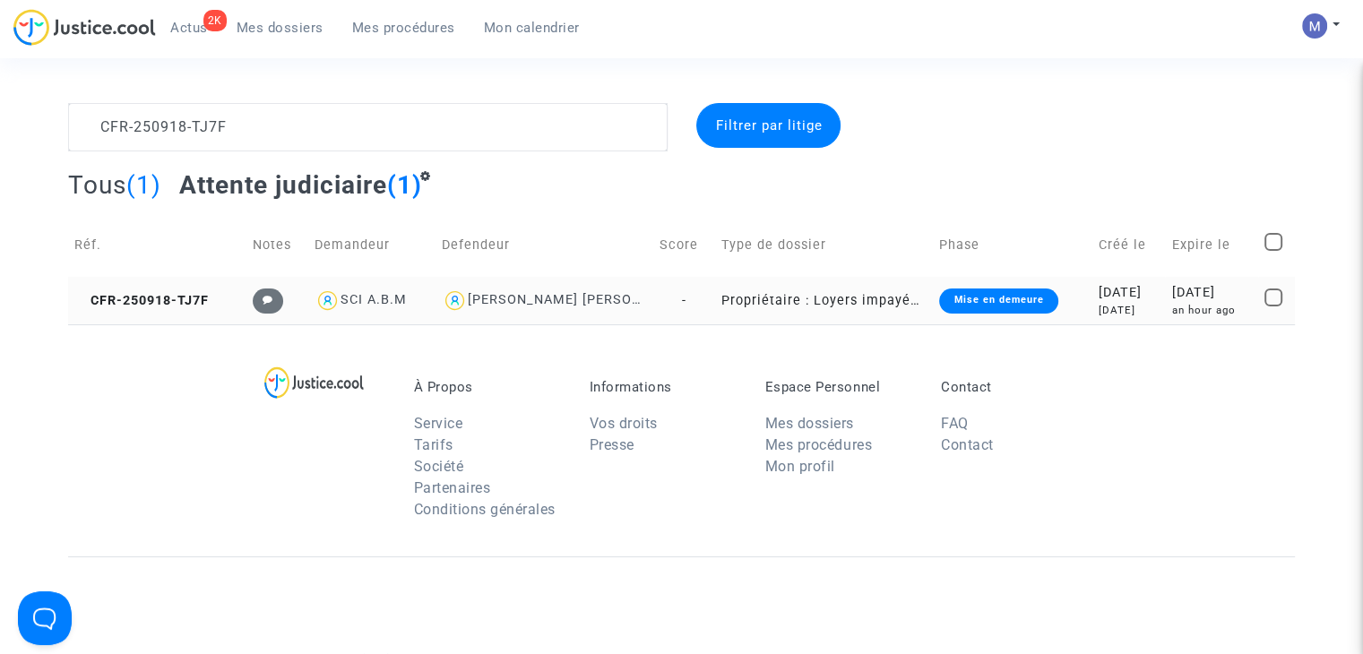
click at [186, 288] on td "CFR-250918-TJ7F" at bounding box center [157, 300] width 178 height 47
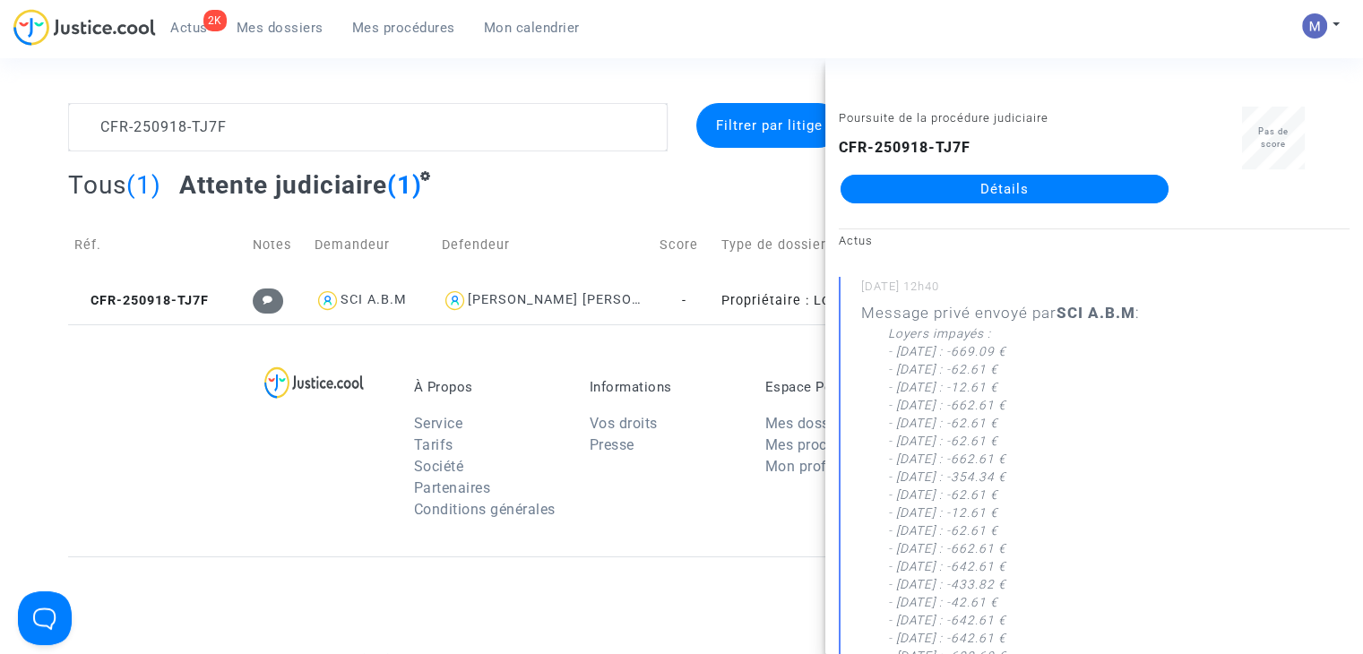
click at [982, 194] on link "Détails" at bounding box center [1004, 189] width 328 height 29
